Goal: Task Accomplishment & Management: Manage account settings

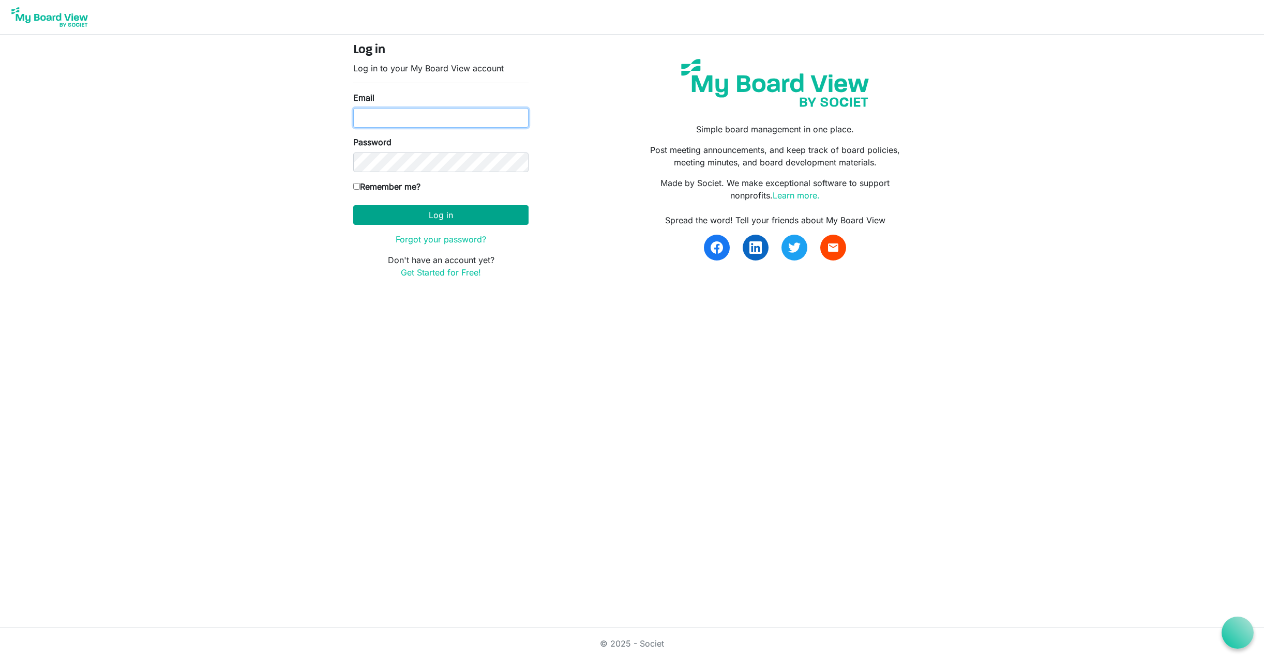
type input "millelor@gmail.com"
click at [443, 215] on button "Log in" at bounding box center [440, 215] width 175 height 20
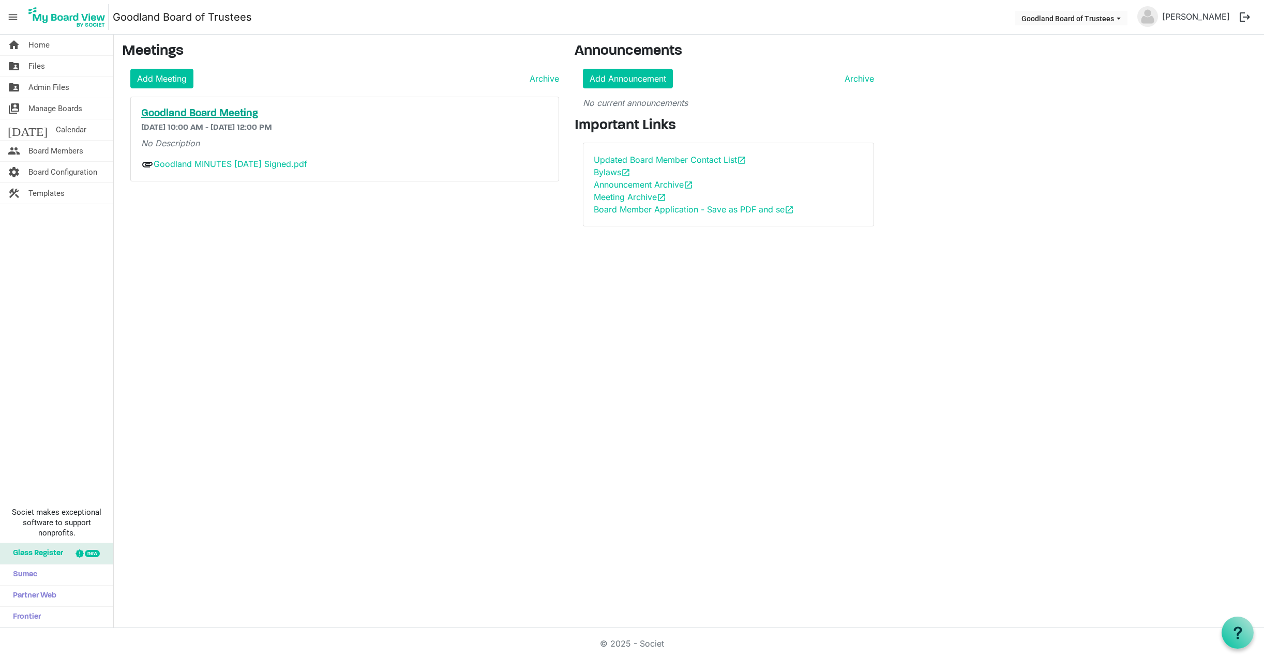
click at [182, 112] on h5 "Goodland Board Meeting" at bounding box center [344, 114] width 407 height 12
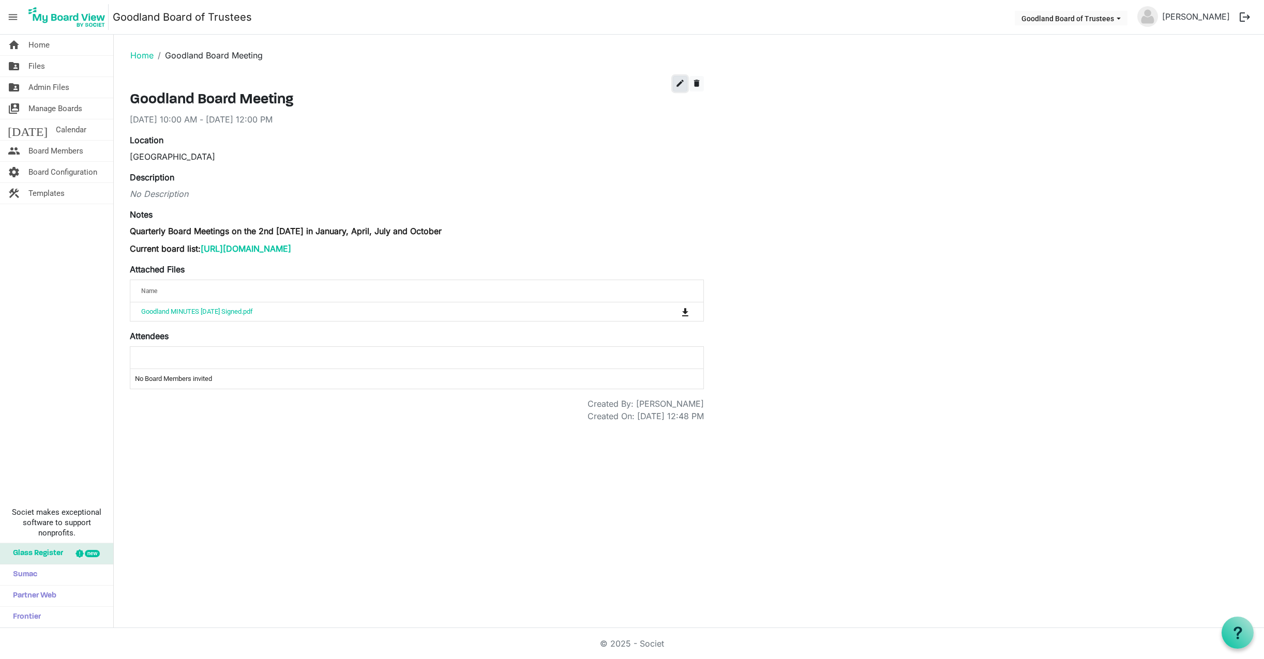
click at [682, 86] on span "edit" at bounding box center [679, 83] width 9 height 9
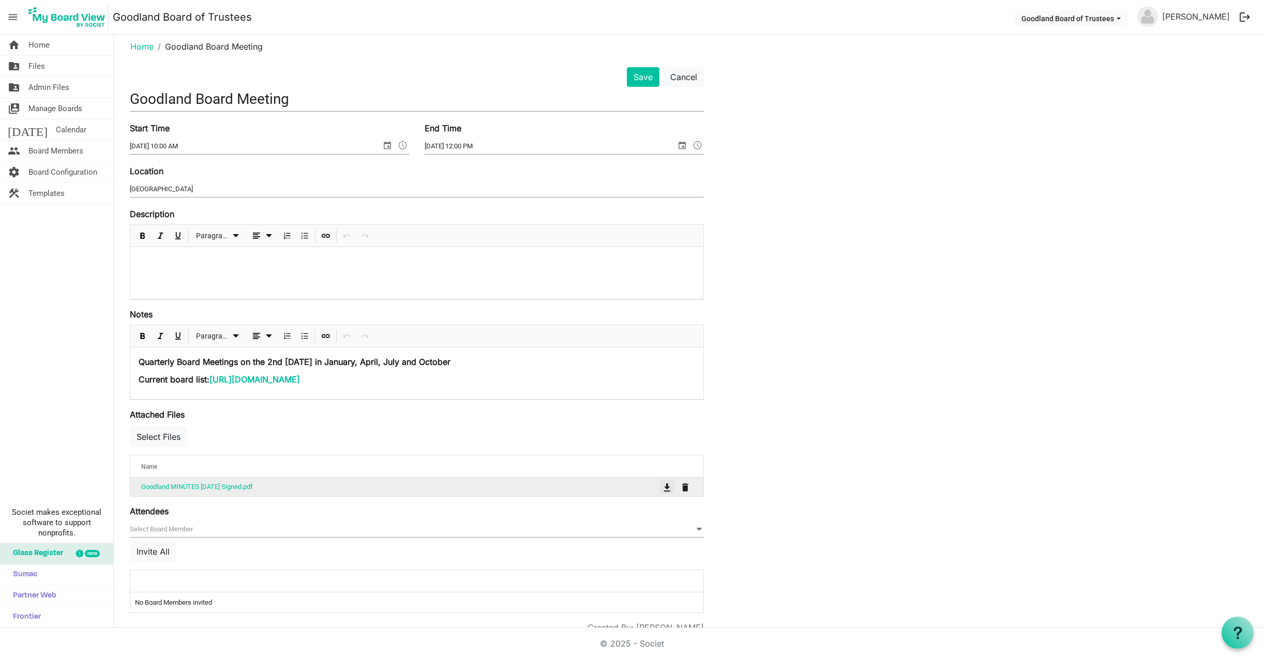
scroll to position [10, 0]
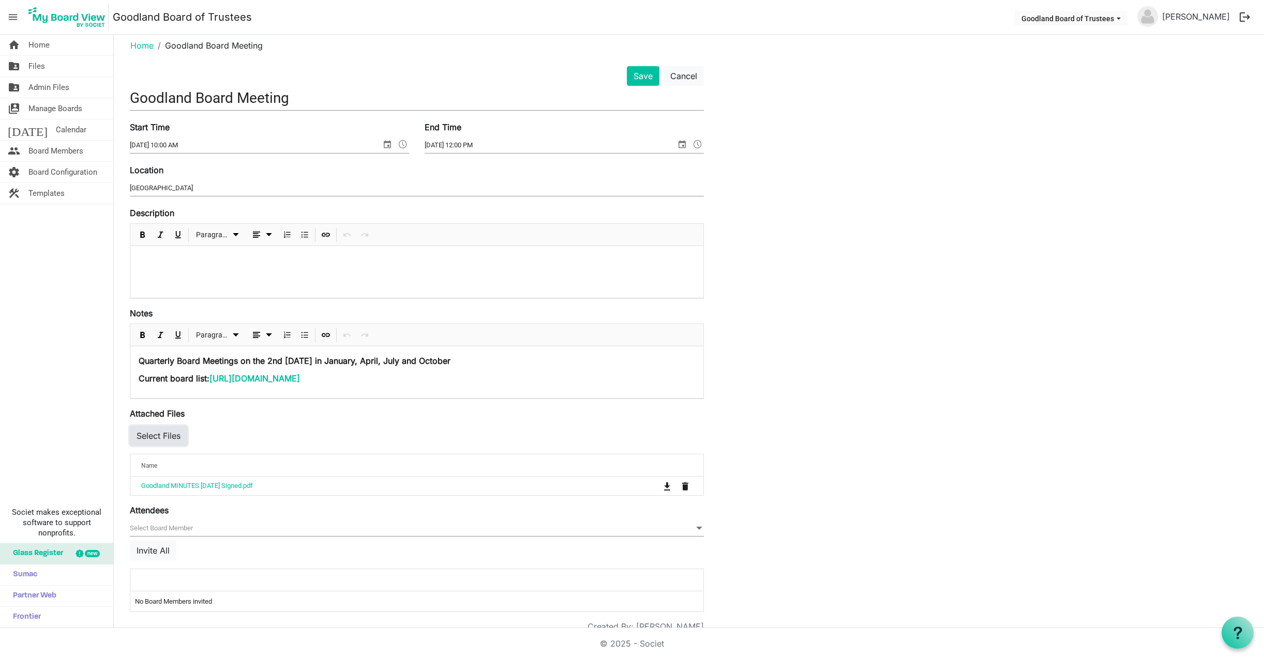
click at [162, 434] on button "Select Files" at bounding box center [158, 436] width 57 height 20
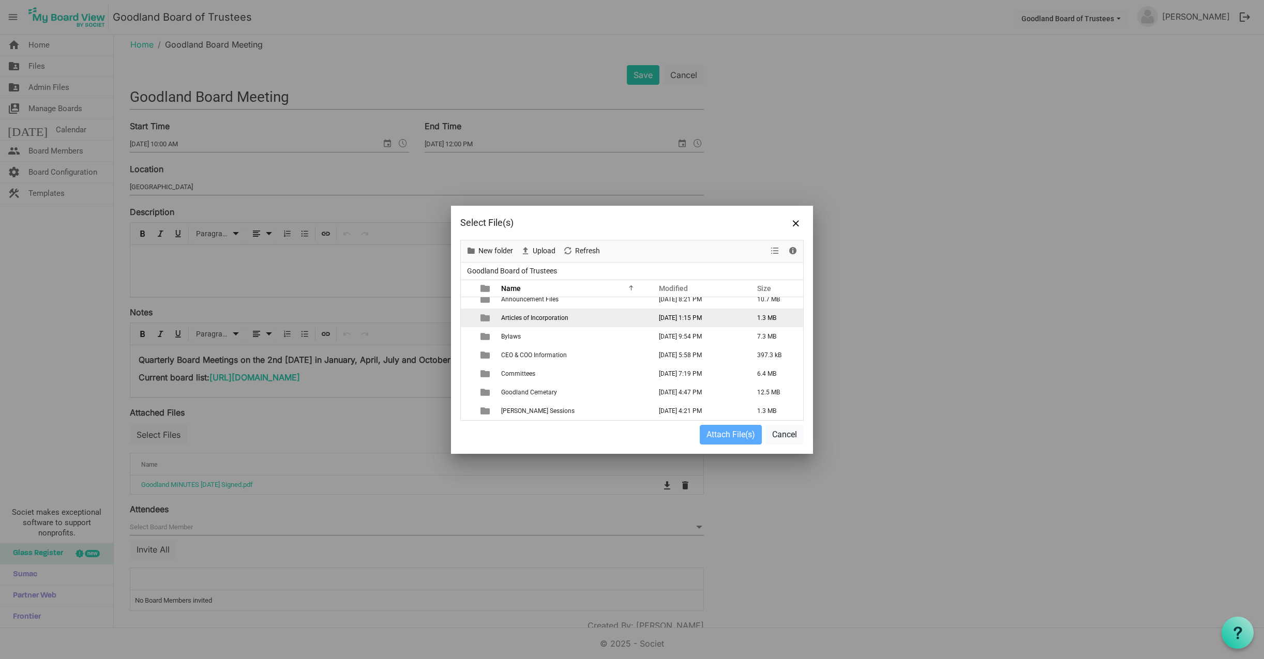
scroll to position [0, 0]
click at [541, 306] on span "Agenda & Minutes" at bounding box center [526, 306] width 51 height 7
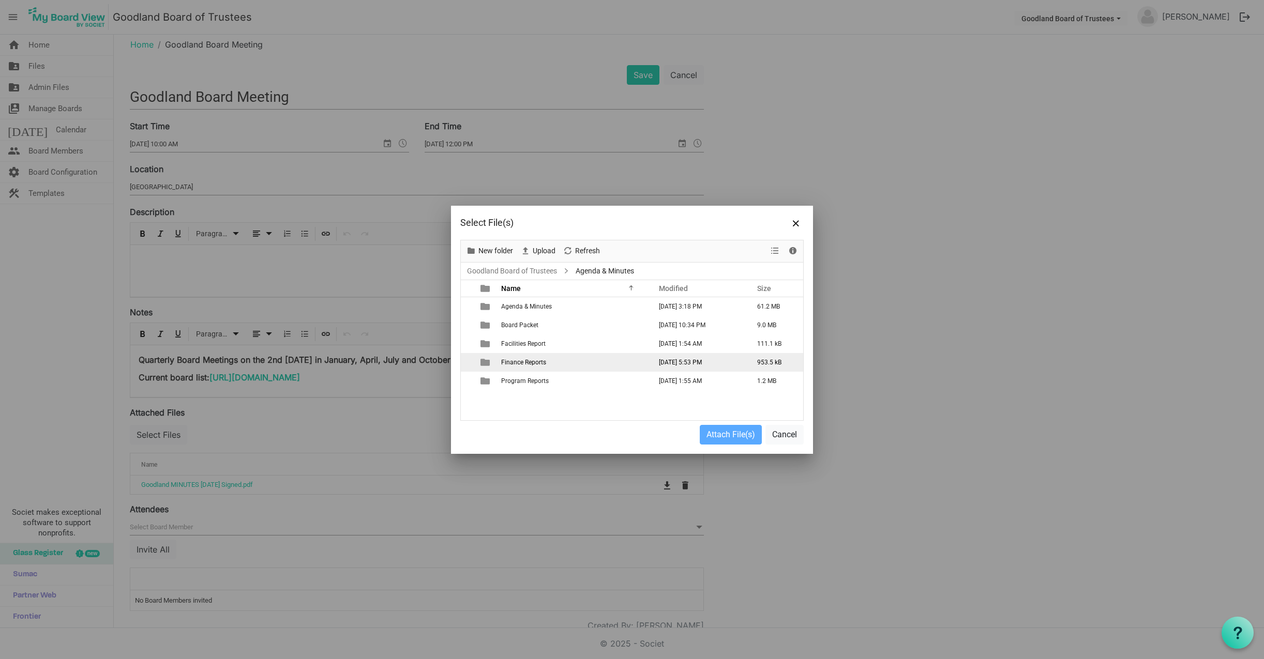
click at [556, 361] on td "Finance Reports" at bounding box center [573, 362] width 150 height 19
click at [496, 249] on span "New folder" at bounding box center [495, 251] width 37 height 13
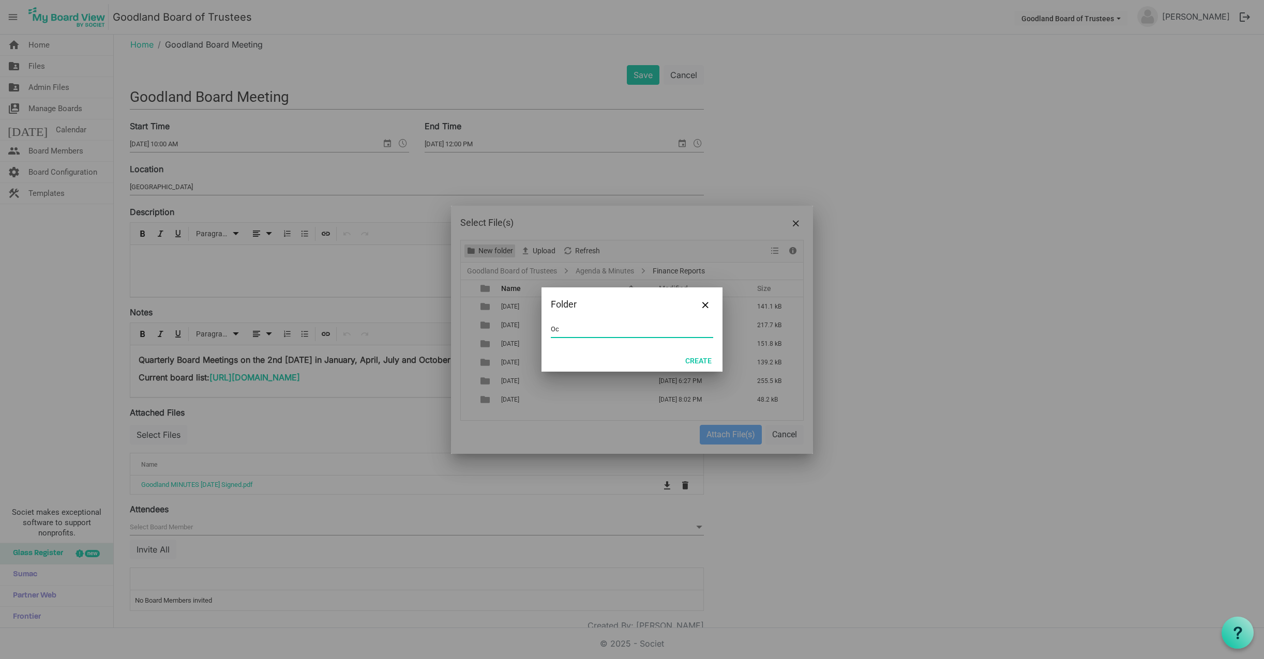
type input "O"
type input "[DATE]"
click at [696, 362] on button "Create" at bounding box center [698, 360] width 40 height 14
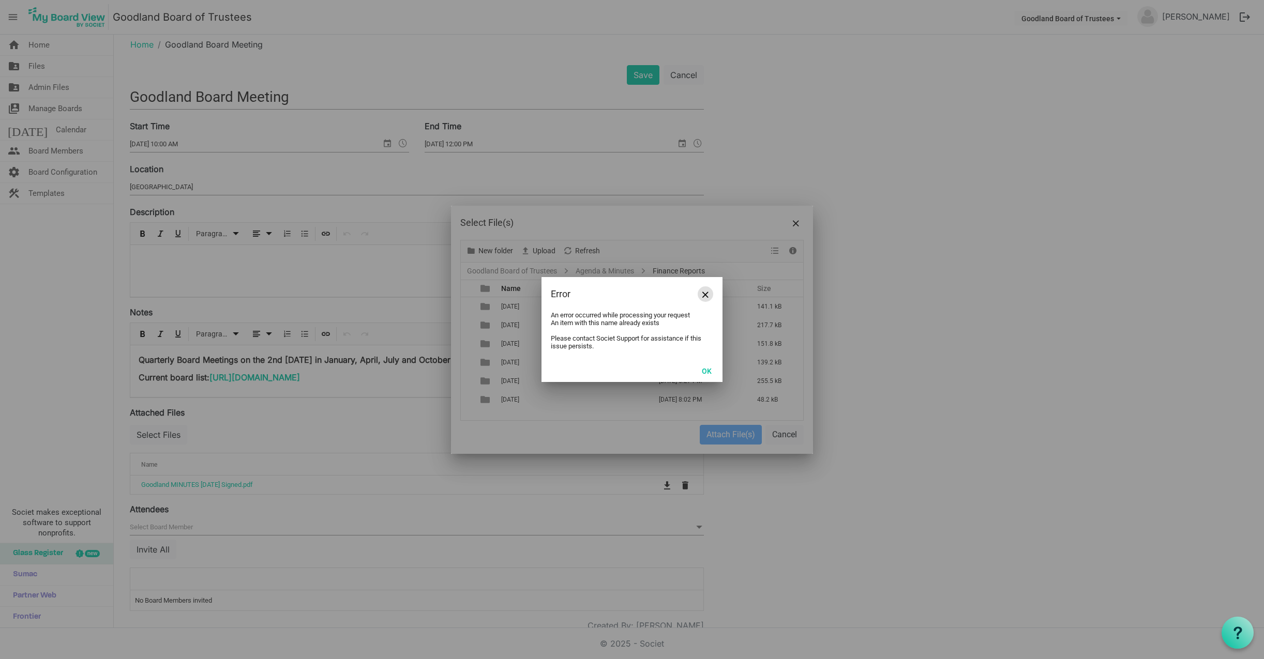
click at [705, 294] on span "Close" at bounding box center [705, 295] width 6 height 6
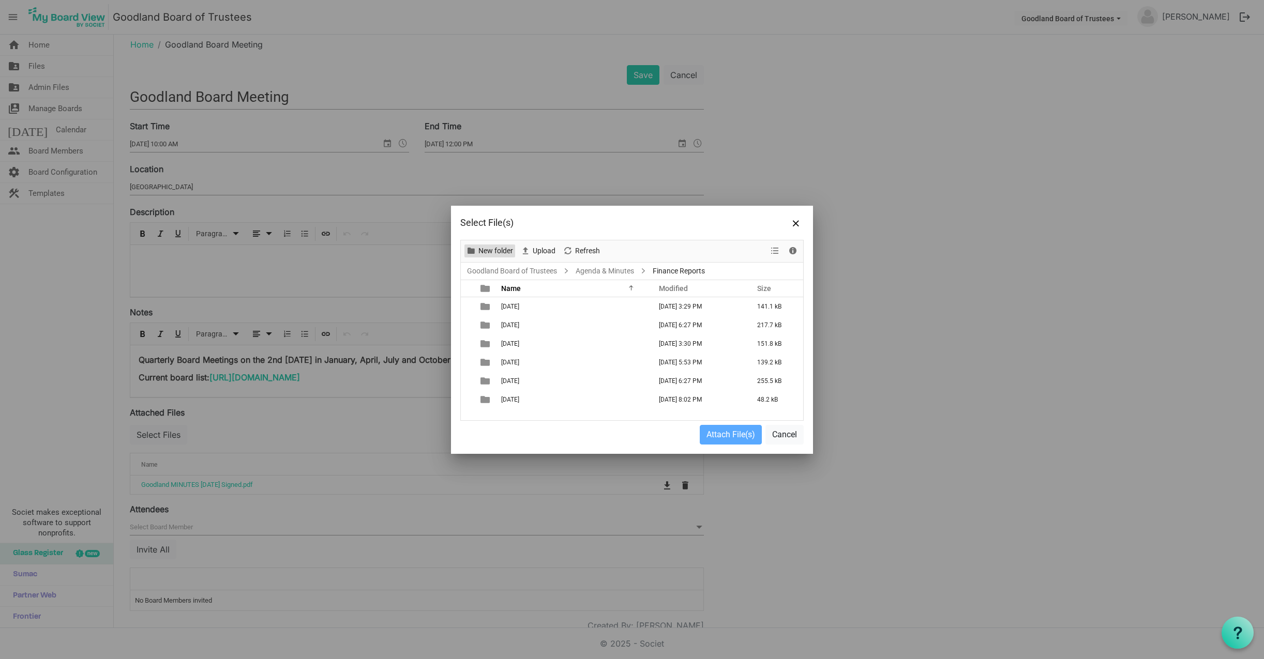
click at [492, 248] on span "New folder" at bounding box center [495, 251] width 37 height 13
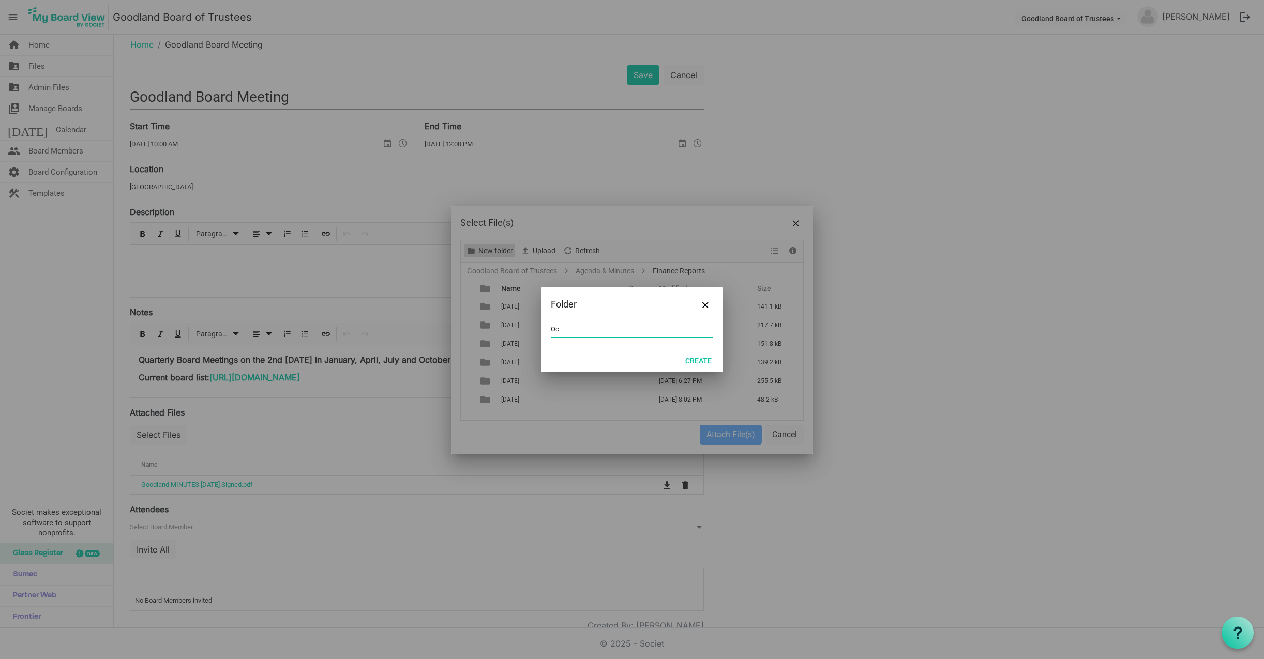
type input "O"
type input "J"
type input "[DATE]"
click at [693, 359] on button "Create" at bounding box center [698, 360] width 40 height 14
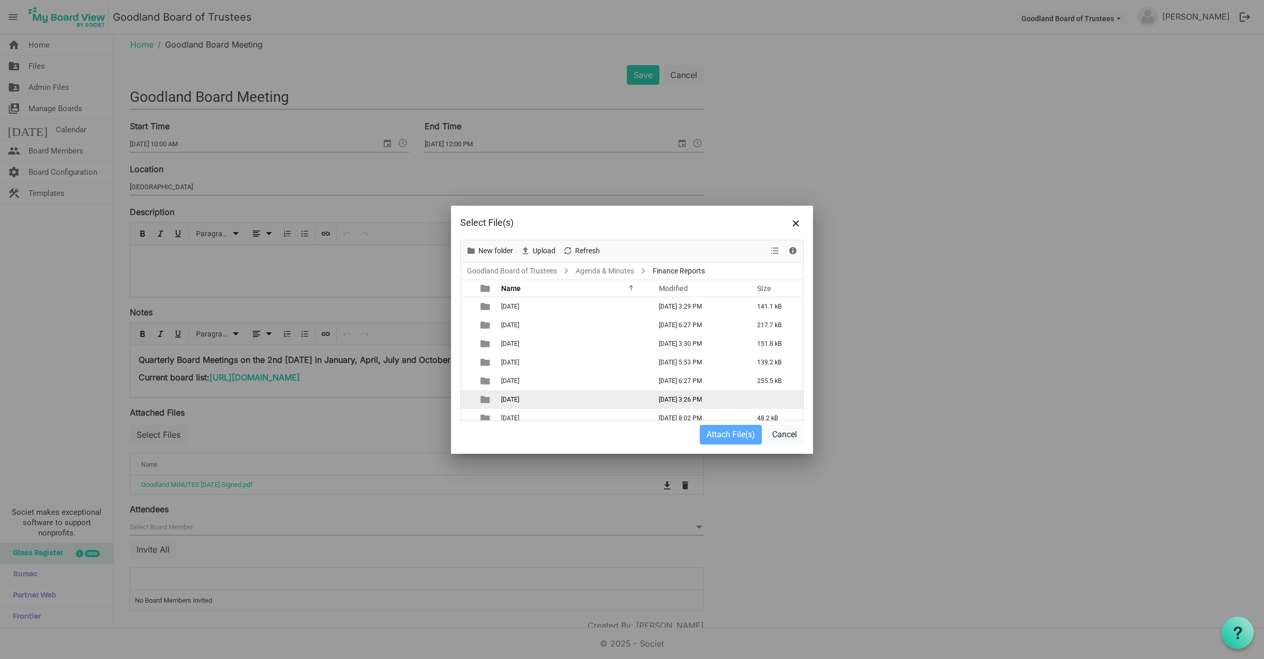
click at [519, 397] on span "[DATE]" at bounding box center [510, 399] width 18 height 7
click at [573, 395] on td "[DATE]" at bounding box center [573, 399] width 150 height 19
click at [543, 249] on span "Upload" at bounding box center [543, 251] width 25 height 13
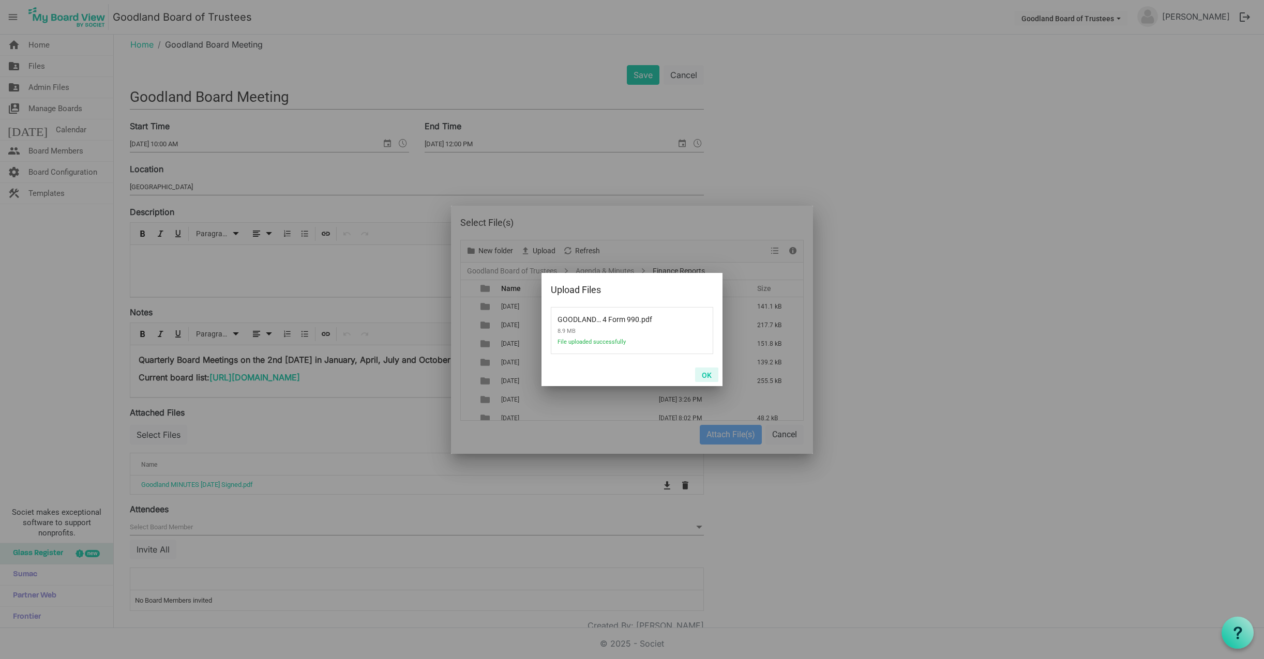
click at [708, 374] on button "OK" at bounding box center [706, 375] width 23 height 14
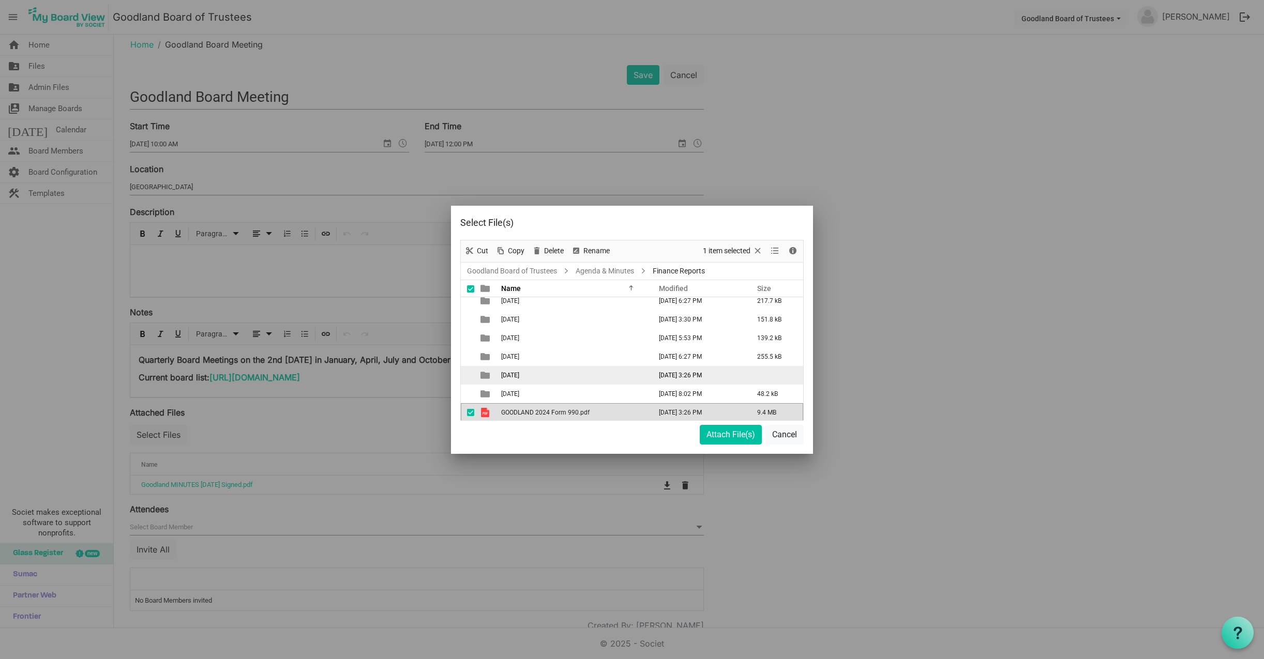
scroll to position [26, 0]
click at [519, 370] on span "[DATE]" at bounding box center [510, 373] width 18 height 7
click at [513, 371] on span "[DATE]" at bounding box center [510, 373] width 18 height 7
click at [519, 372] on span "[DATE]" at bounding box center [510, 373] width 18 height 7
click at [577, 368] on td "[DATE]" at bounding box center [573, 373] width 150 height 19
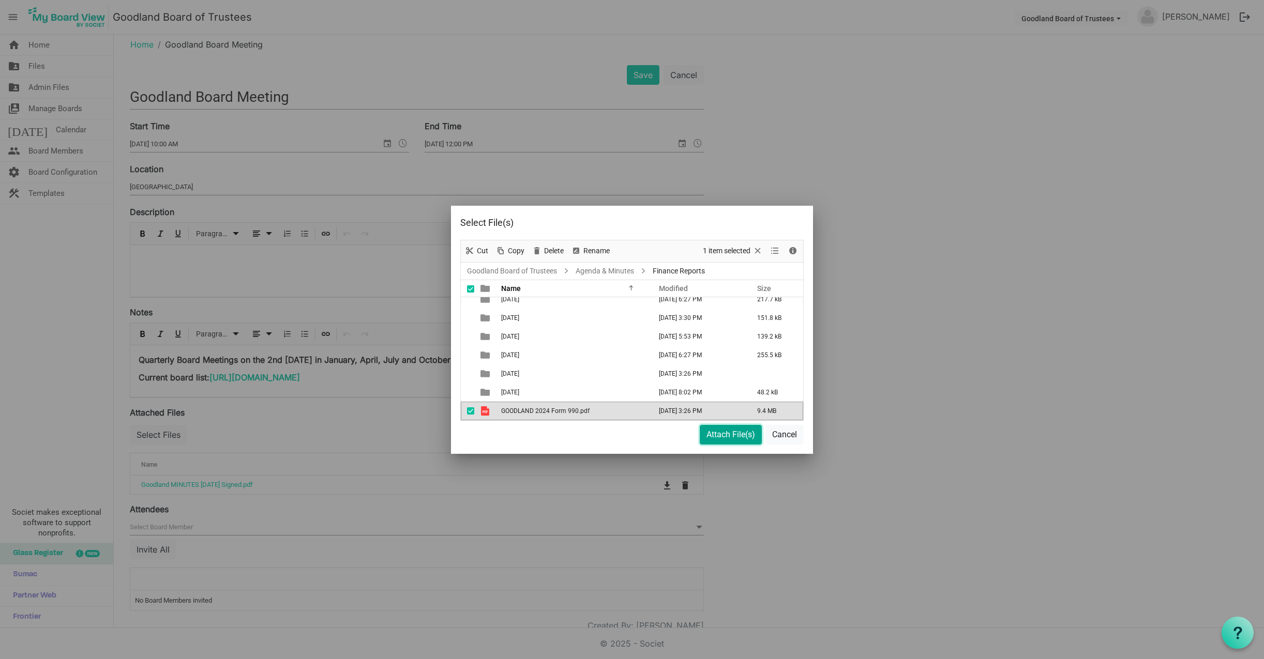
click at [719, 433] on button "Attach File(s)" at bounding box center [730, 435] width 62 height 20
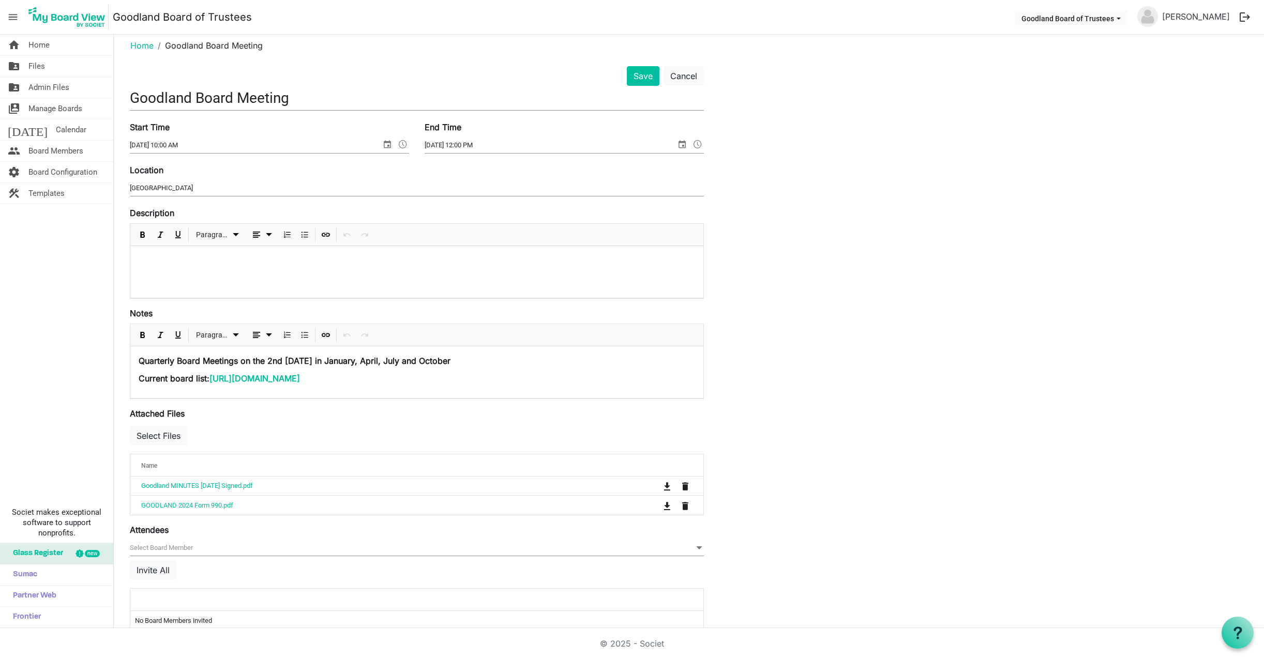
scroll to position [10, 0]
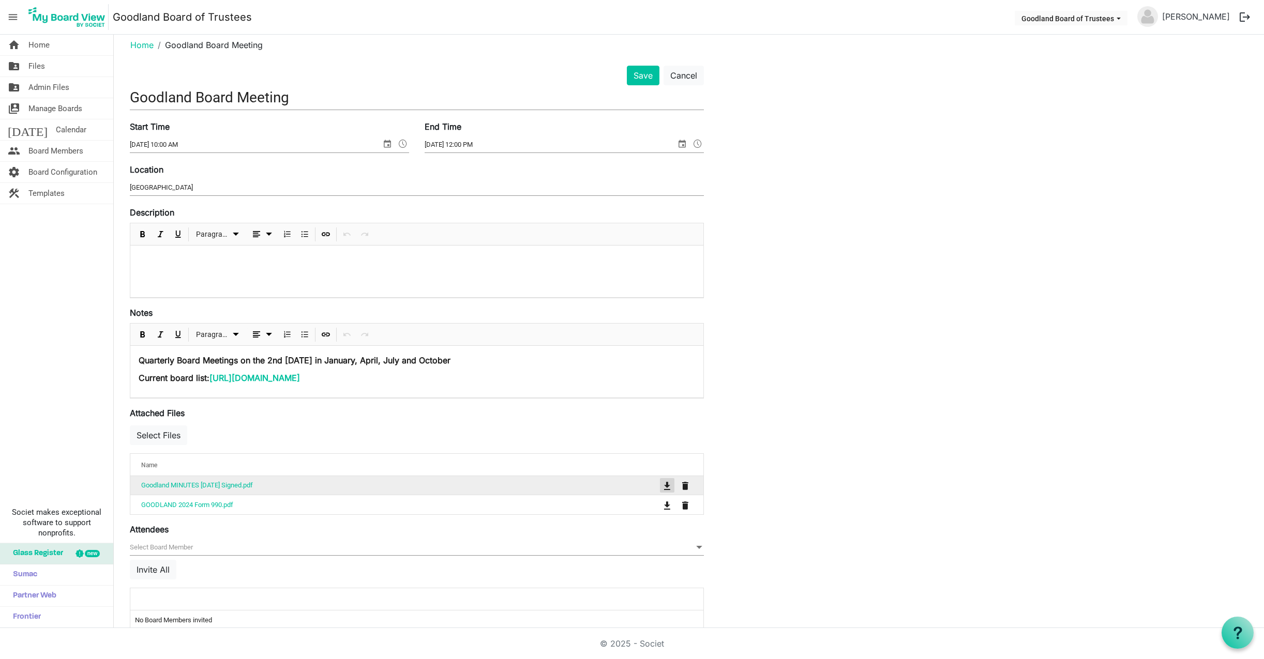
click at [667, 483] on span "is Command column column header" at bounding box center [667, 486] width 6 height 8
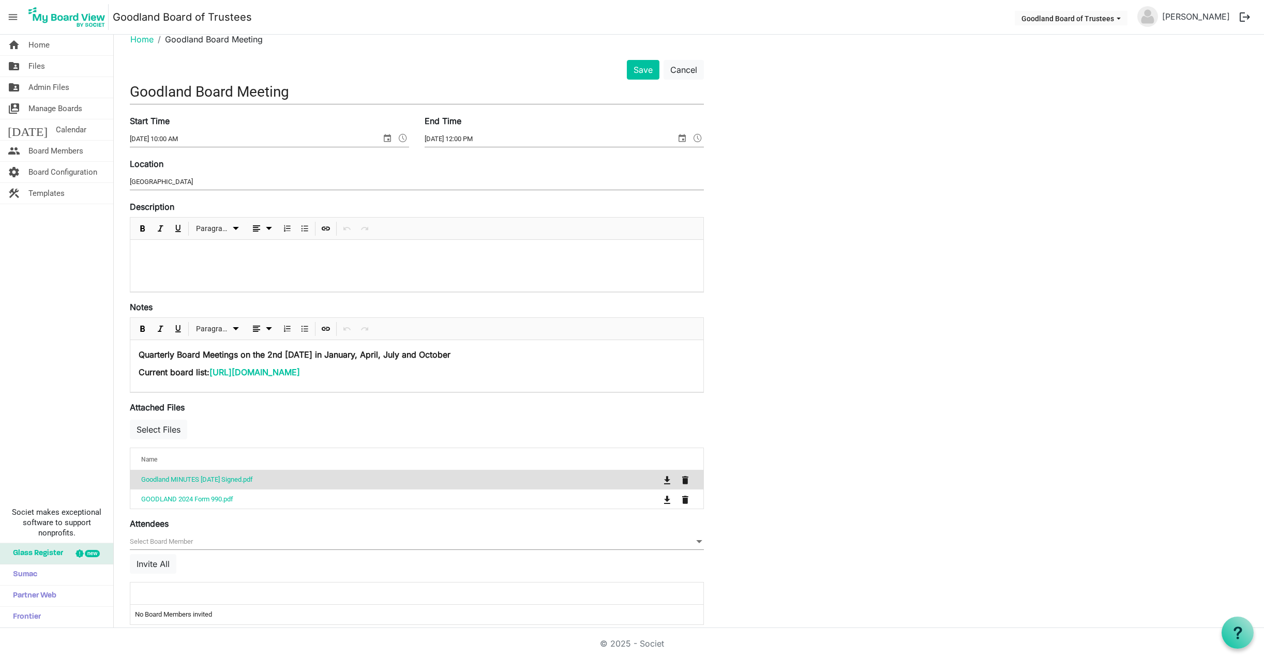
scroll to position [0, 0]
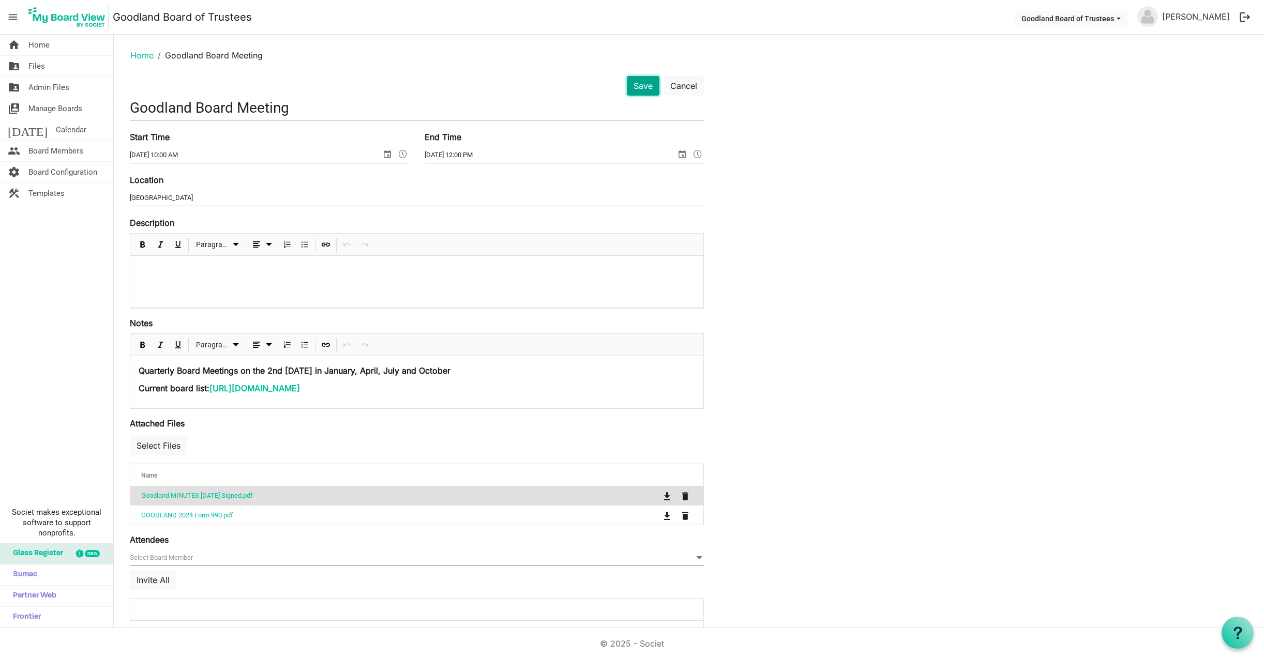
click at [642, 85] on button "Save" at bounding box center [643, 86] width 33 height 20
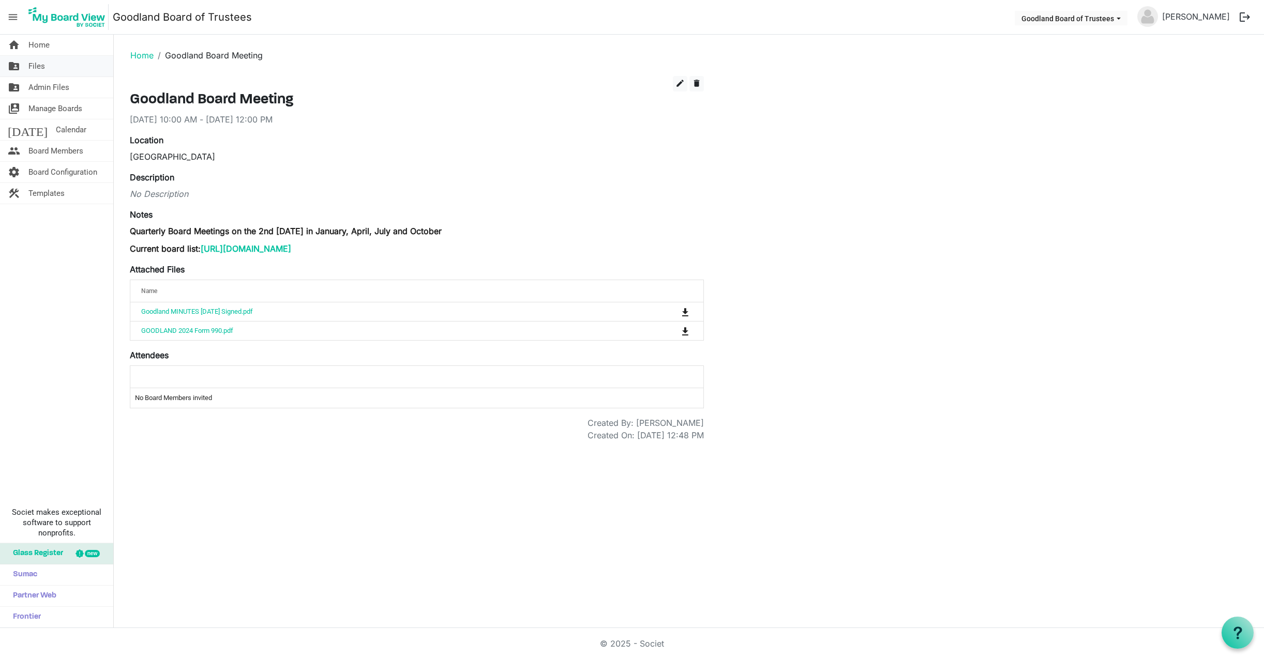
click at [38, 64] on span "Files" at bounding box center [36, 66] width 17 height 21
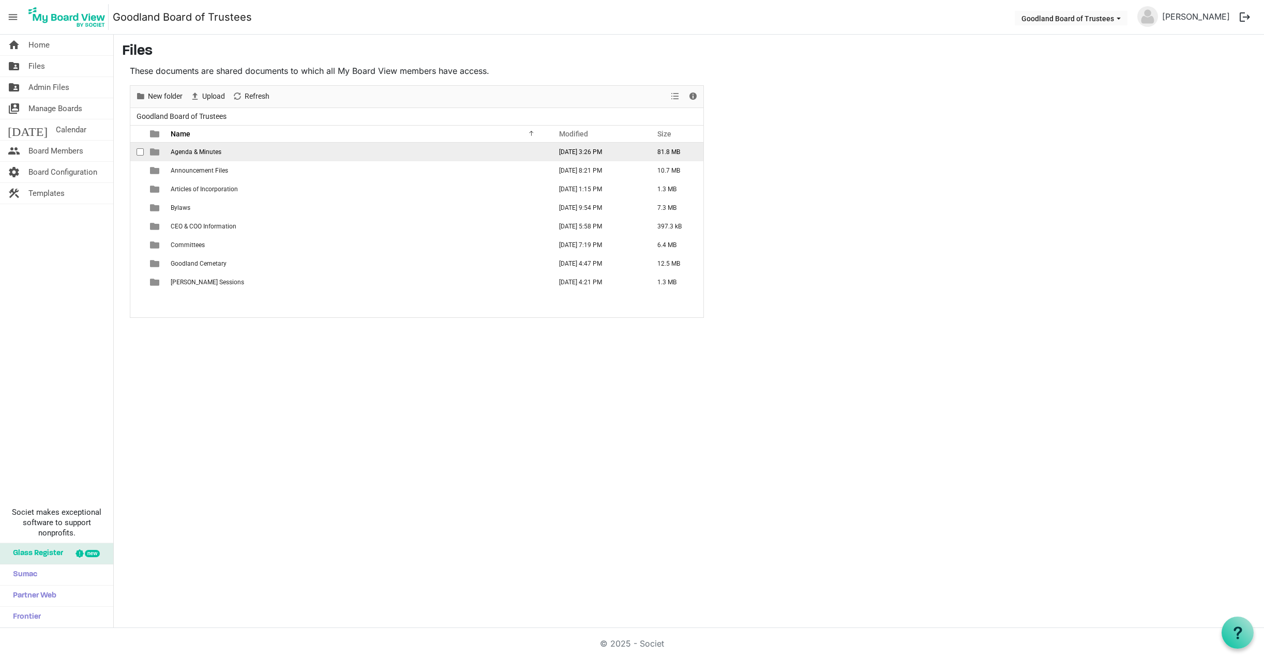
click at [213, 151] on span "Agenda & Minutes" at bounding box center [196, 151] width 51 height 7
click at [227, 147] on td "Agenda & Minutes" at bounding box center [358, 152] width 381 height 19
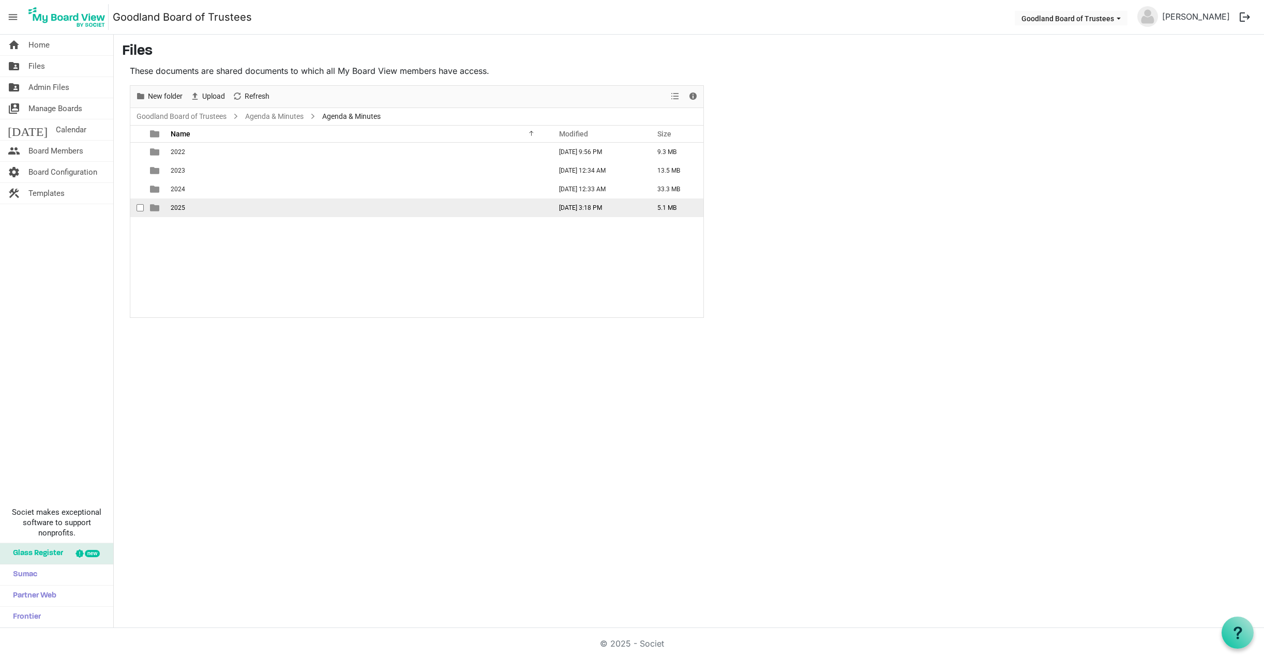
click at [194, 206] on td "2025" at bounding box center [358, 208] width 381 height 19
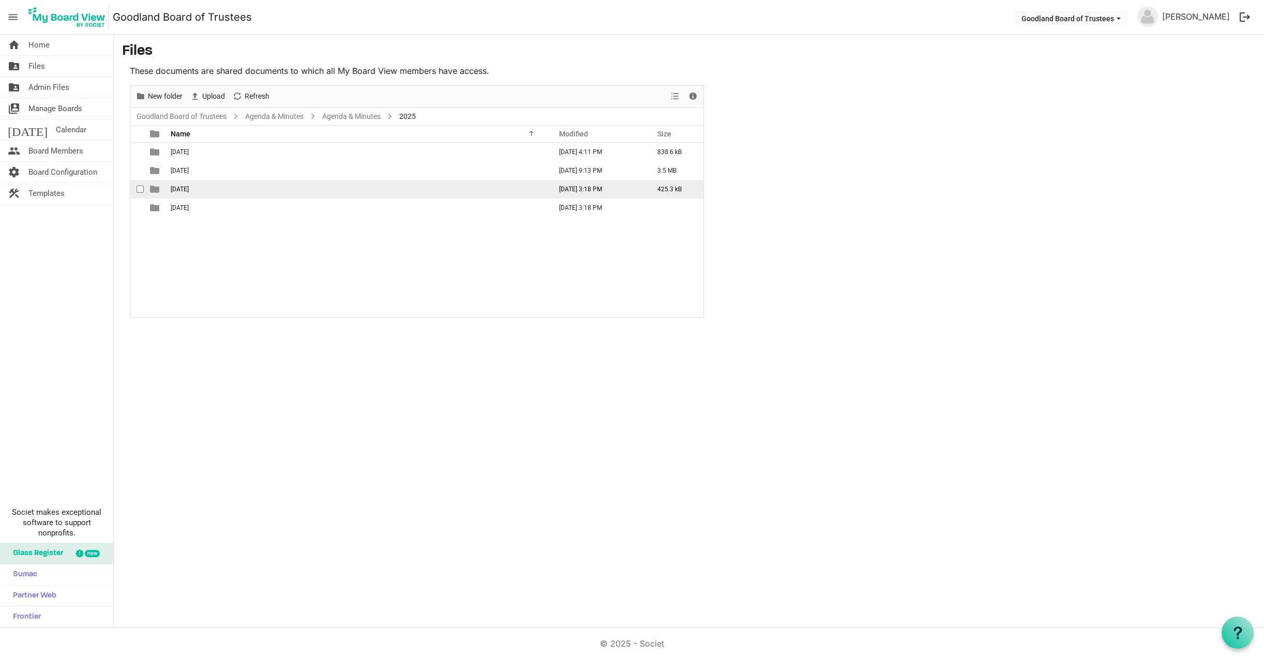
click at [189, 186] on span "July 11, 2025" at bounding box center [180, 189] width 18 height 7
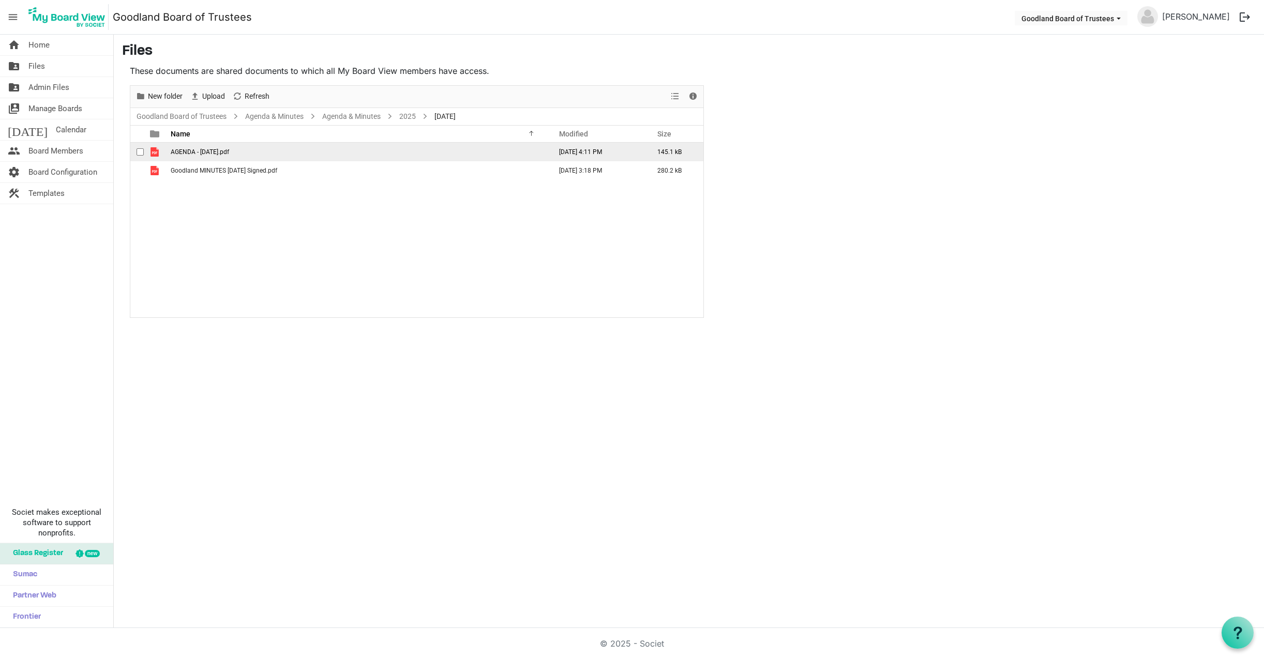
click at [220, 152] on span "AGENDA - July 11, 2025.pdf" at bounding box center [200, 151] width 58 height 7
click at [229, 150] on span "AGENDA - July 11, 2025.pdf" at bounding box center [200, 151] width 58 height 7
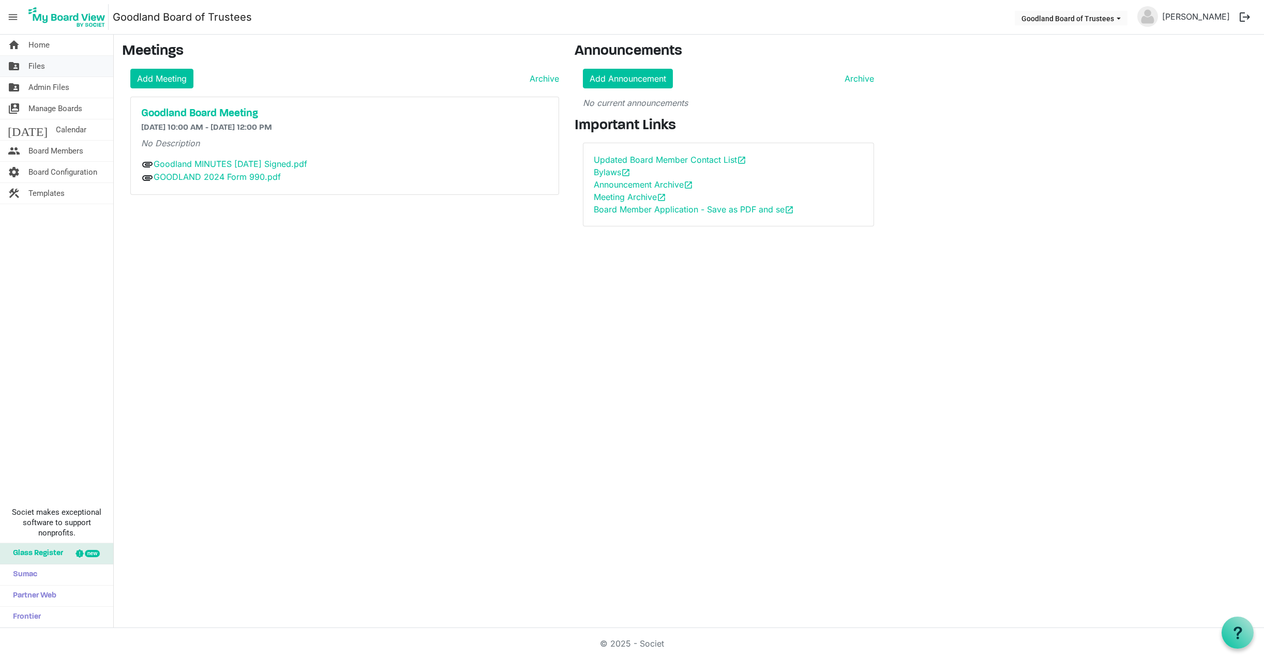
click at [50, 65] on link "folder_shared Files" at bounding box center [56, 66] width 113 height 21
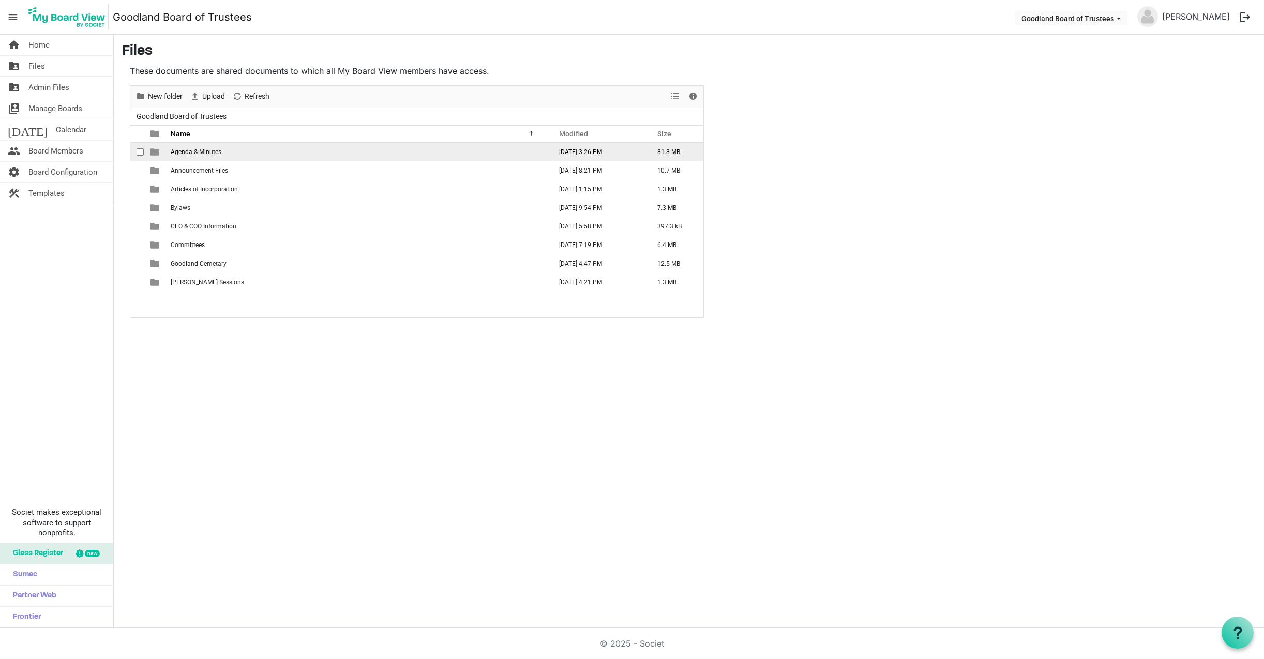
click at [223, 151] on td "Agenda & Minutes" at bounding box center [358, 152] width 381 height 19
click at [201, 148] on span "Agenda & Minutes" at bounding box center [196, 151] width 51 height 7
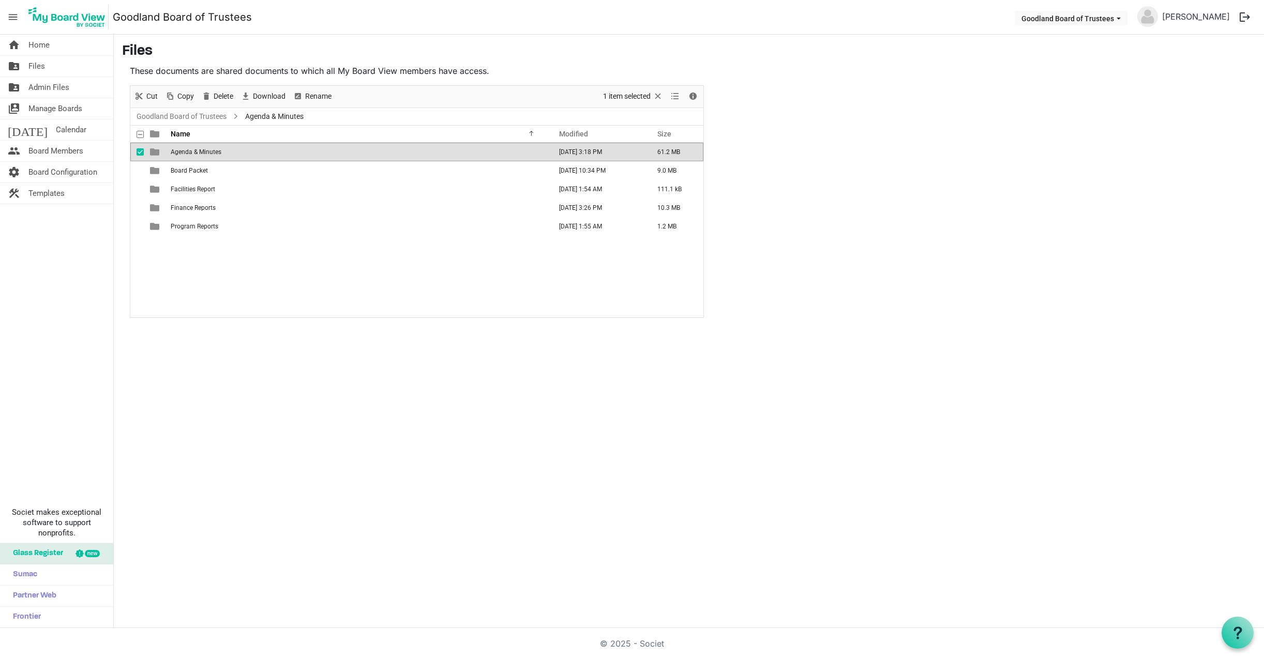
click at [201, 148] on span "Agenda & Minutes" at bounding box center [196, 151] width 51 height 7
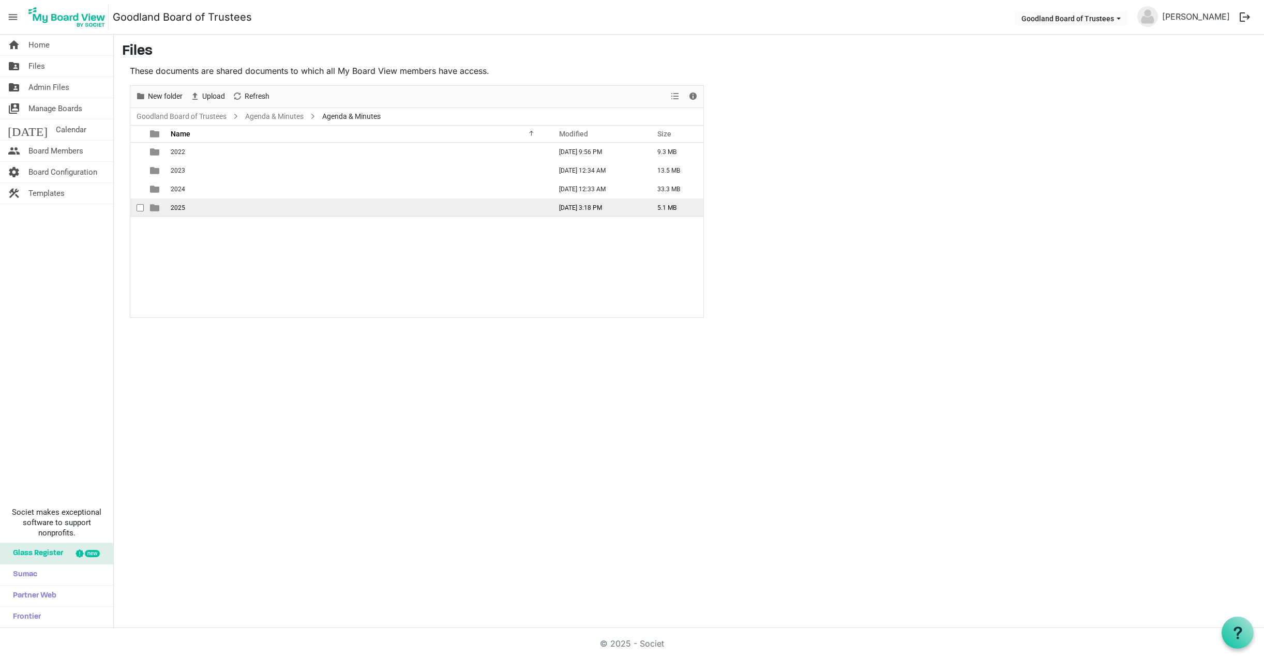
click at [183, 208] on span "2025" at bounding box center [178, 207] width 14 height 7
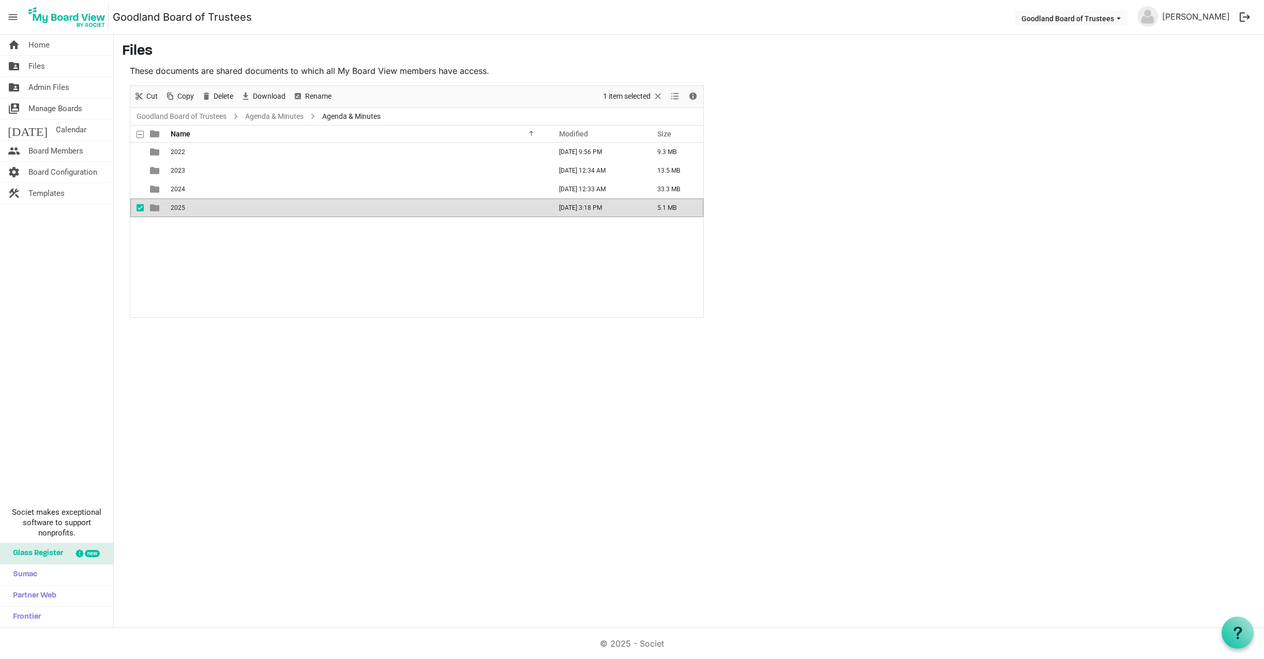
click at [183, 208] on span "2025" at bounding box center [178, 207] width 14 height 7
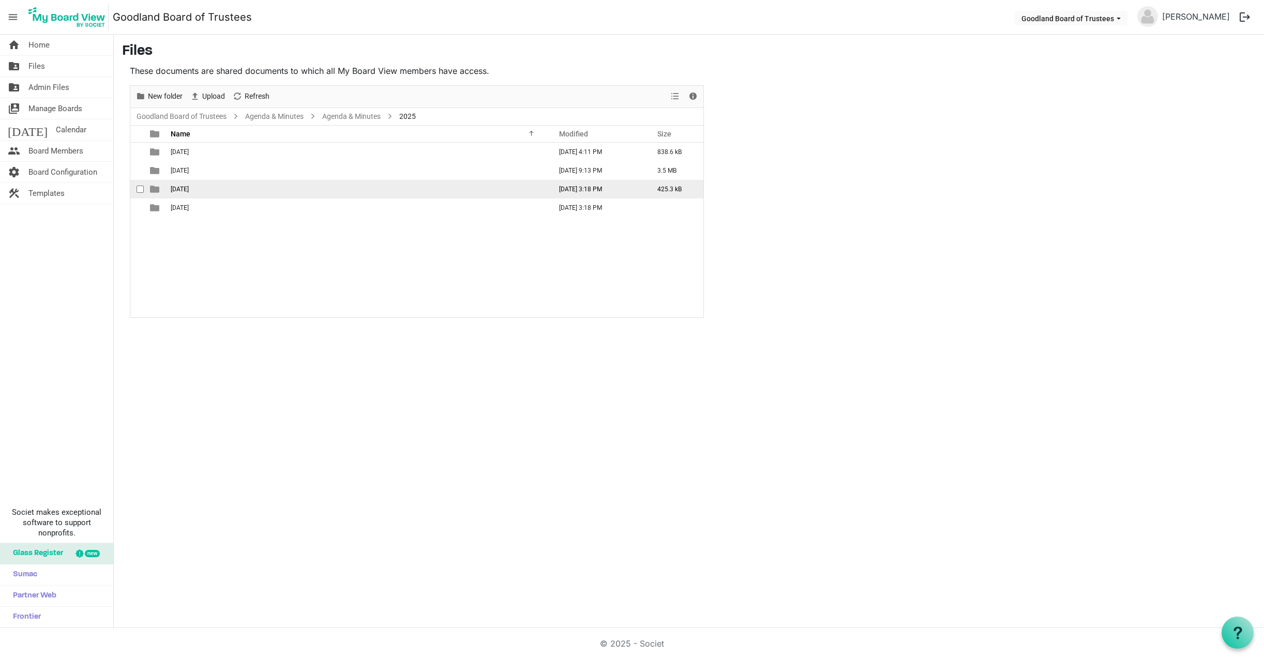
click at [189, 189] on span "[DATE]" at bounding box center [180, 189] width 18 height 7
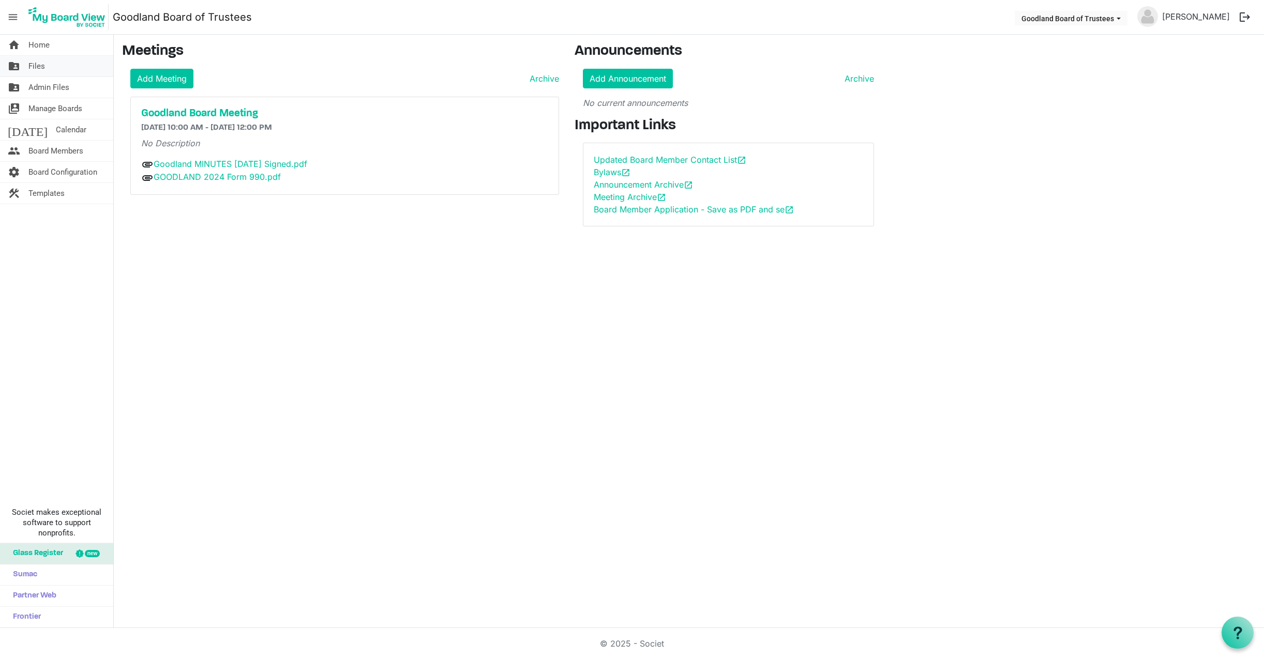
click at [47, 63] on link "folder_shared Files" at bounding box center [56, 66] width 113 height 21
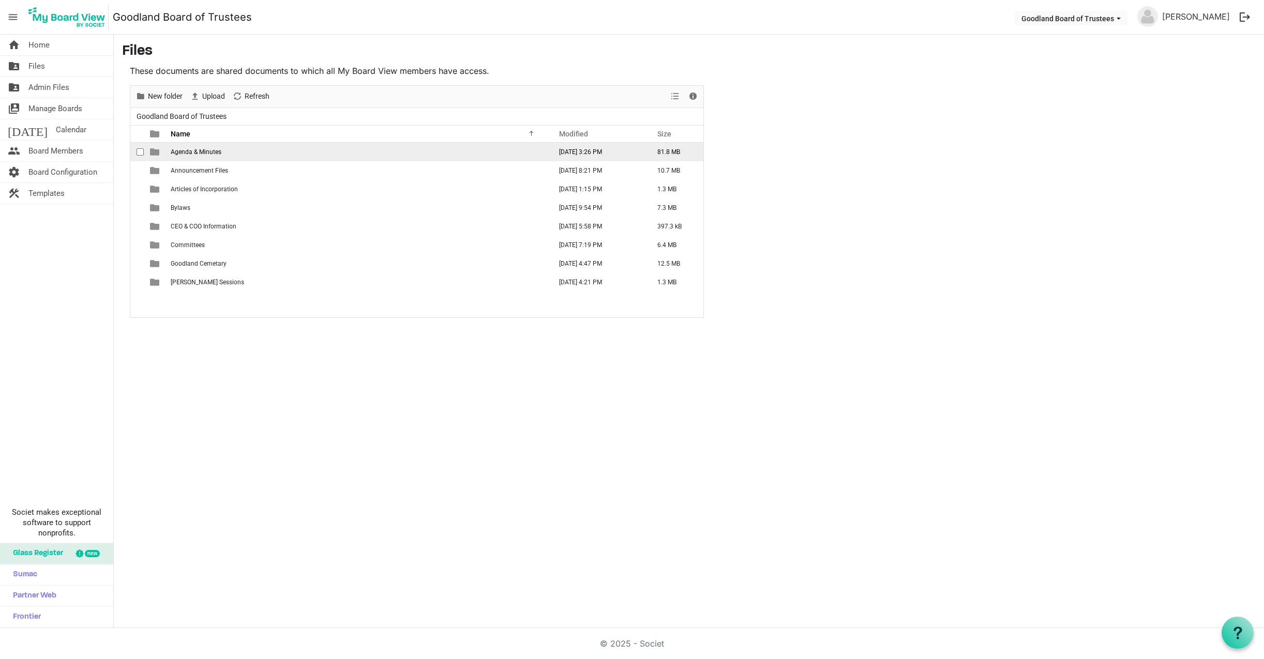
click at [204, 150] on span "Agenda & Minutes" at bounding box center [196, 151] width 51 height 7
click at [204, 155] on td "Agenda & Minutes" at bounding box center [358, 152] width 381 height 19
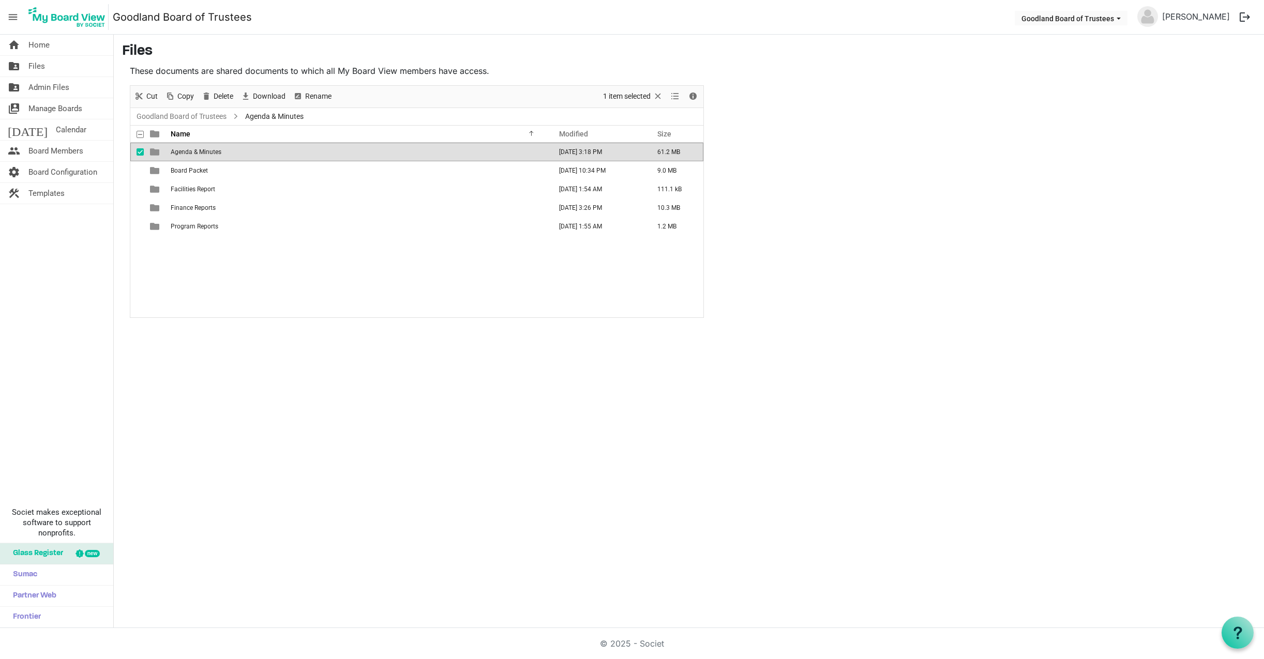
click at [204, 155] on td "Agenda & Minutes" at bounding box center [358, 152] width 381 height 19
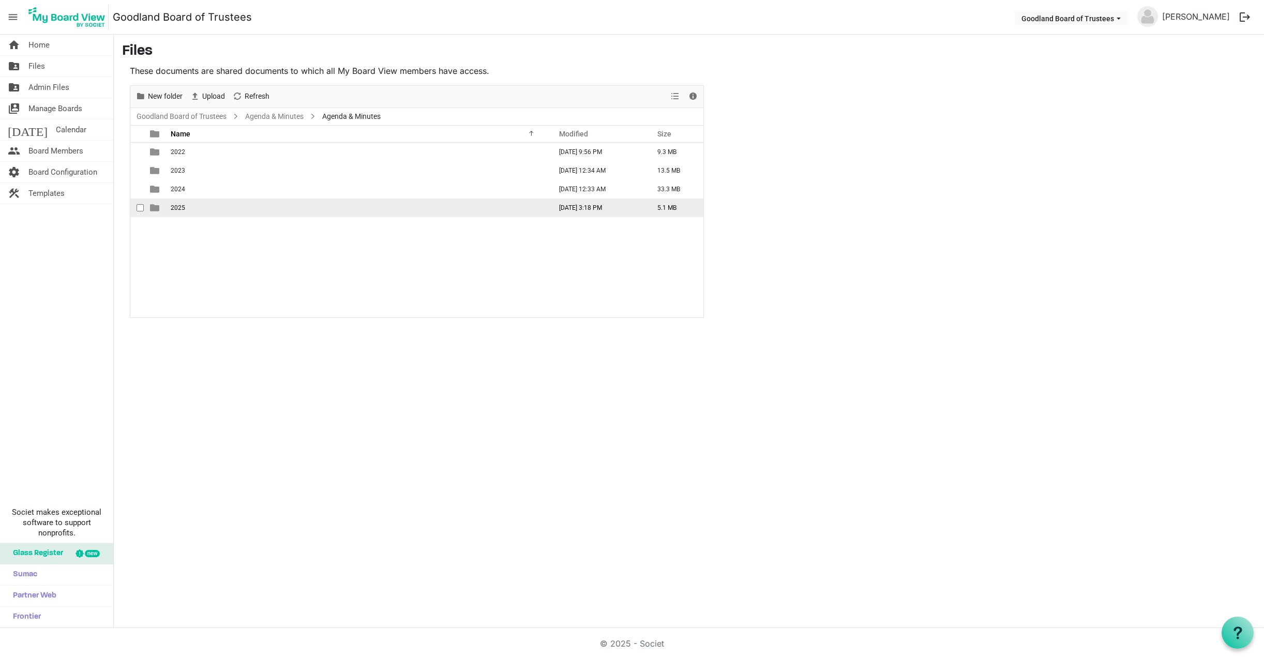
click at [194, 205] on td "2025" at bounding box center [358, 208] width 381 height 19
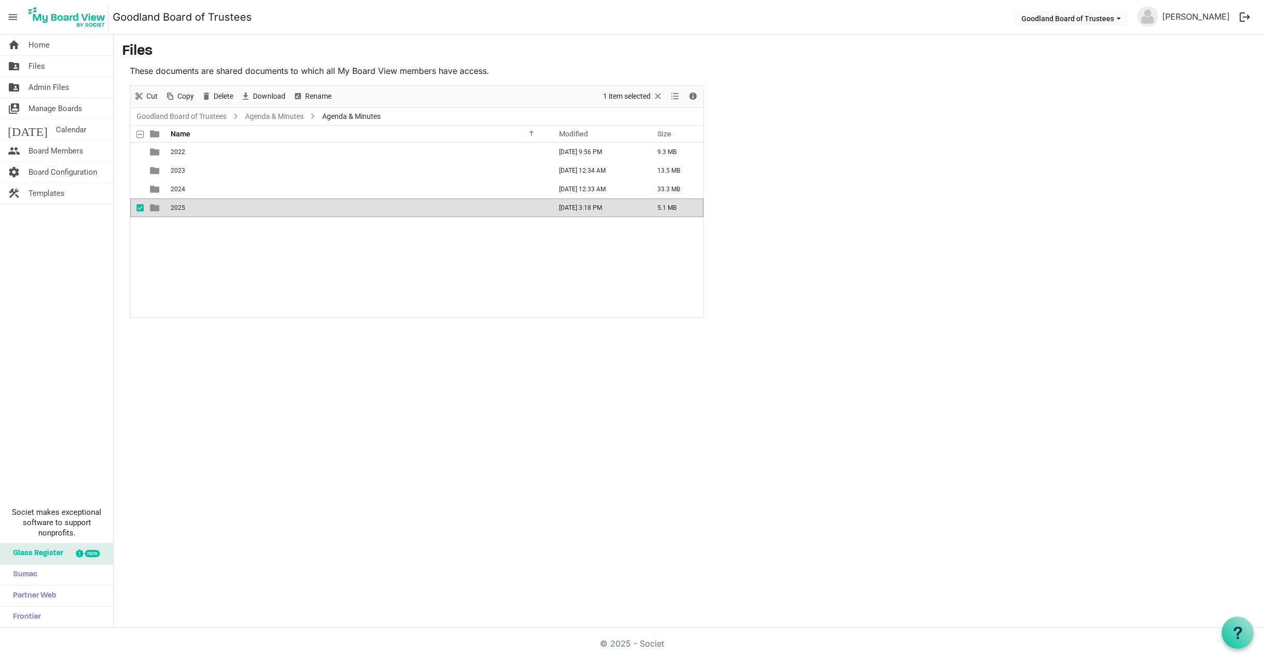
click at [194, 205] on td "2025" at bounding box center [358, 208] width 381 height 19
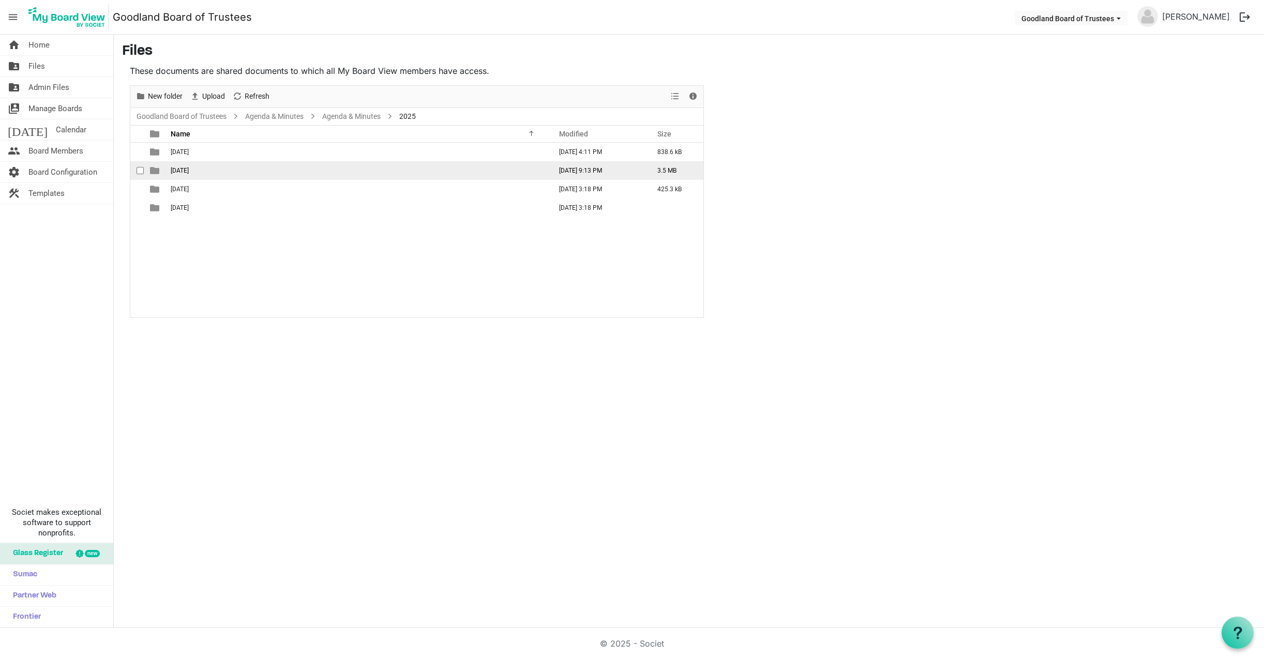
click at [189, 170] on span "[DATE]" at bounding box center [180, 170] width 18 height 7
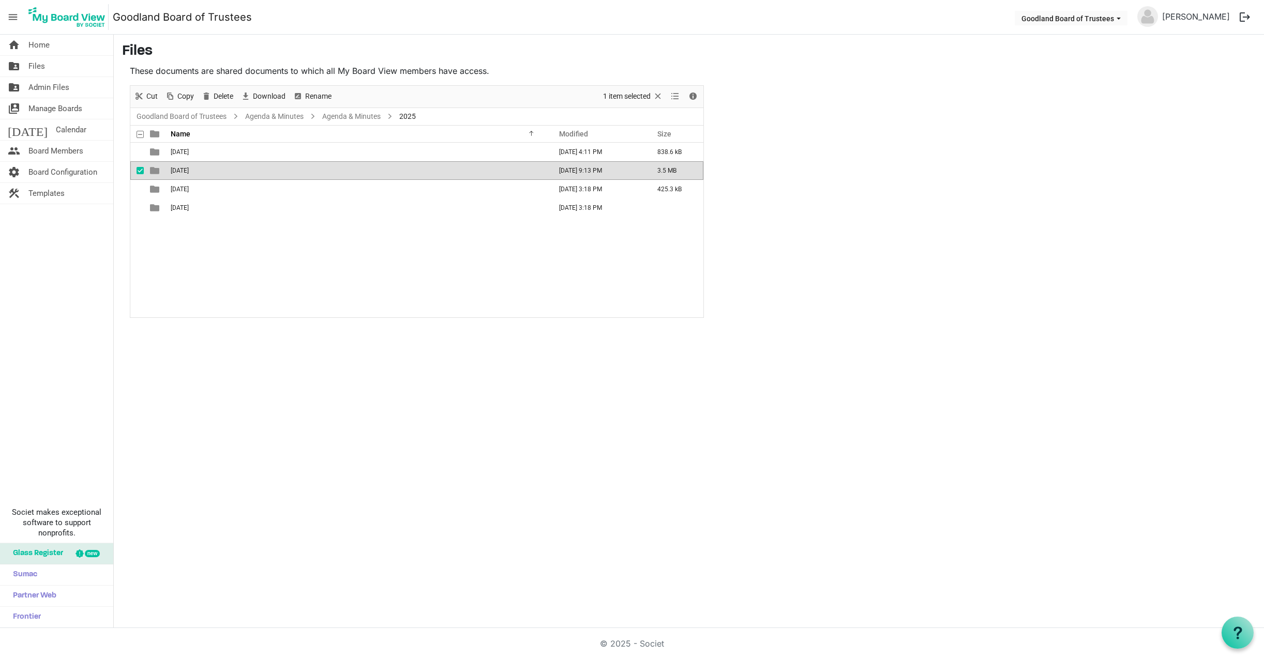
click at [189, 170] on span "[DATE]" at bounding box center [180, 170] width 18 height 7
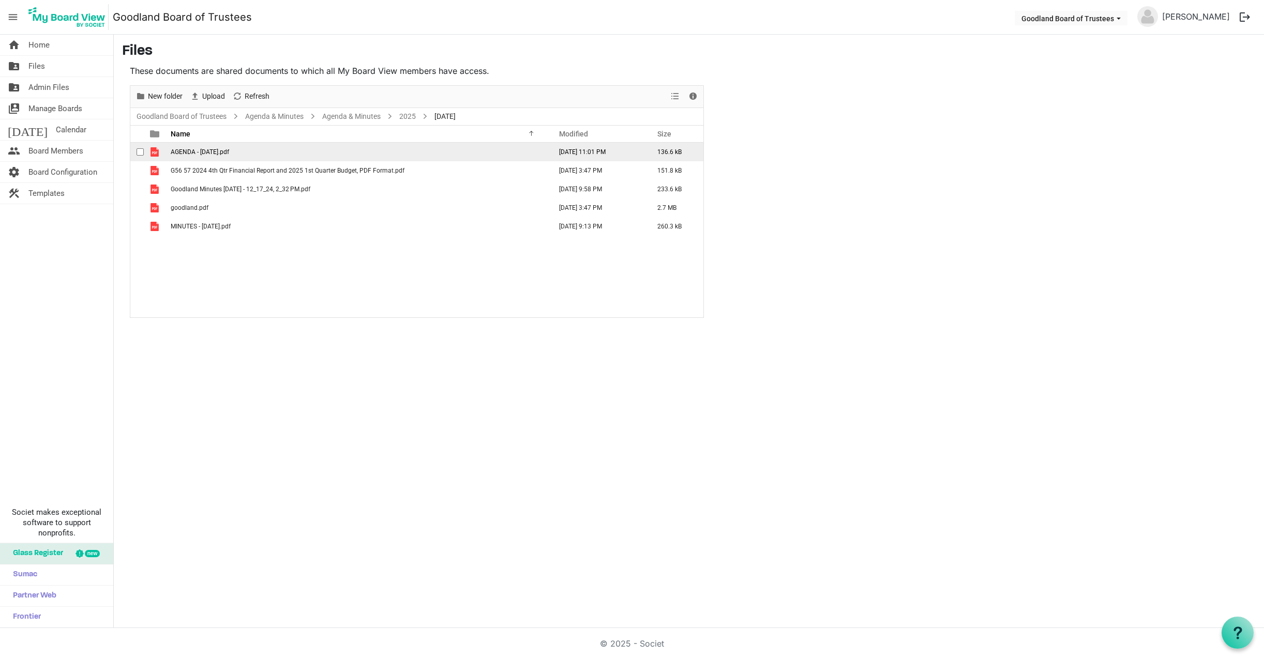
click at [215, 150] on span "AGENDA - [DATE].pdf" at bounding box center [200, 151] width 58 height 7
